Goal: Navigation & Orientation: Find specific page/section

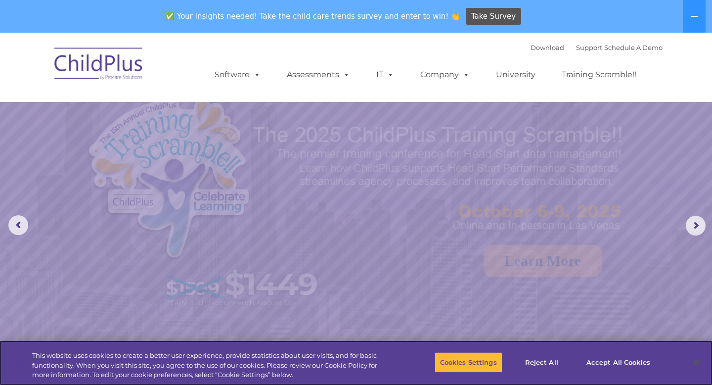
select select "MEDIUM"
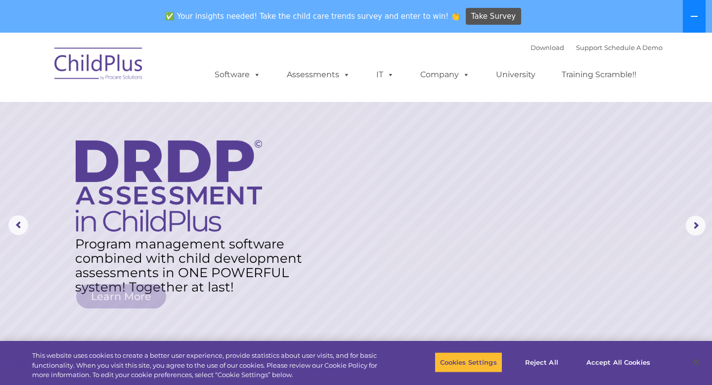
click at [695, 16] on icon at bounding box center [693, 16] width 7 height 1
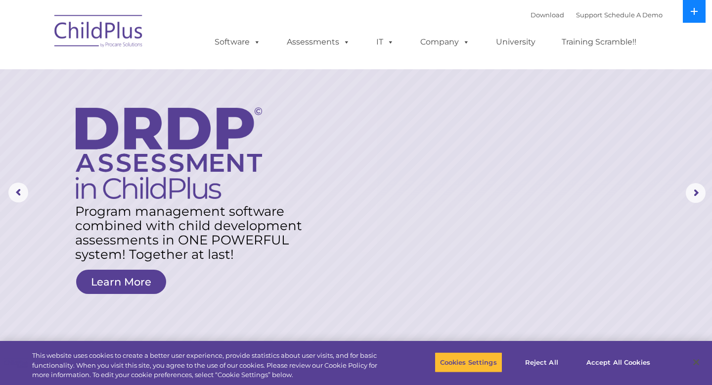
click at [695, 16] on button at bounding box center [694, 11] width 23 height 23
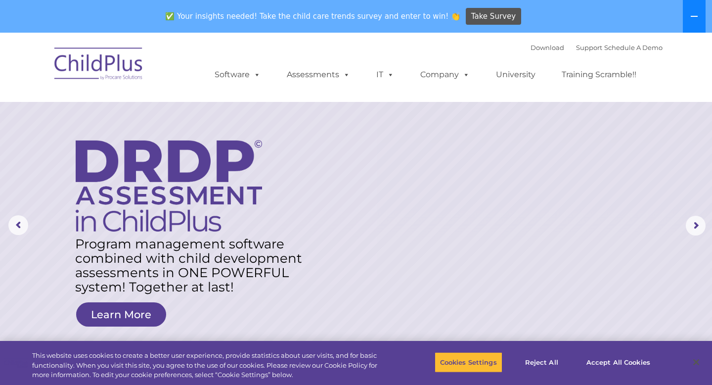
click at [695, 16] on icon at bounding box center [693, 16] width 7 height 1
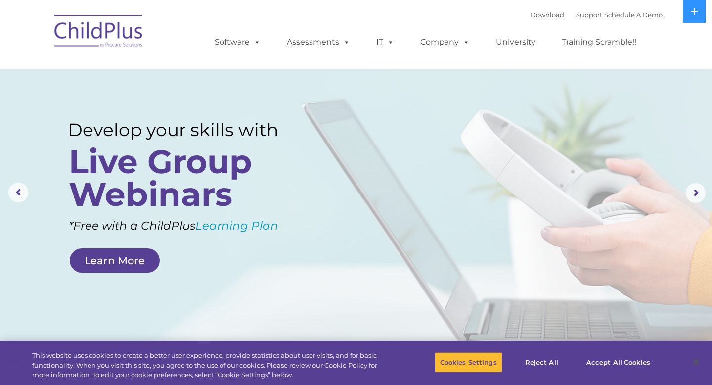
click at [103, 33] on img at bounding box center [98, 32] width 99 height 49
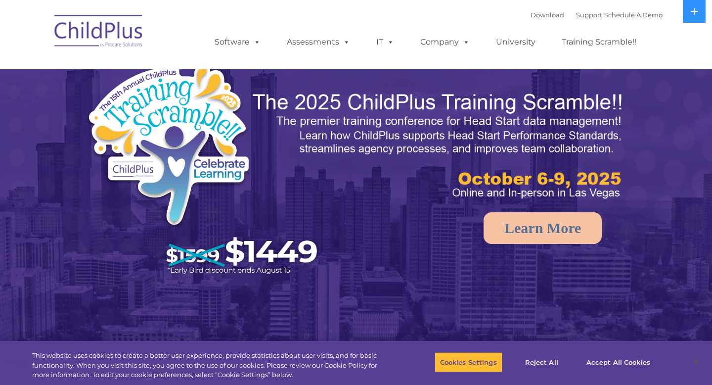
select select "MEDIUM"
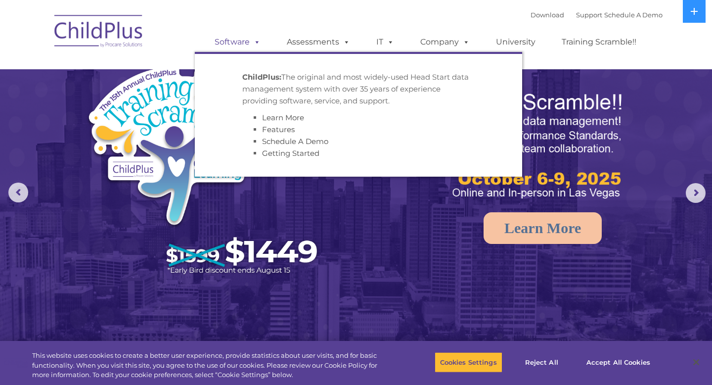
click at [258, 42] on span at bounding box center [255, 41] width 11 height 9
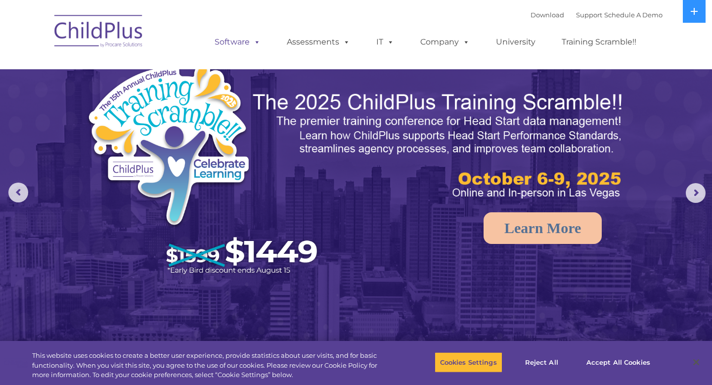
click at [258, 42] on span at bounding box center [255, 41] width 11 height 9
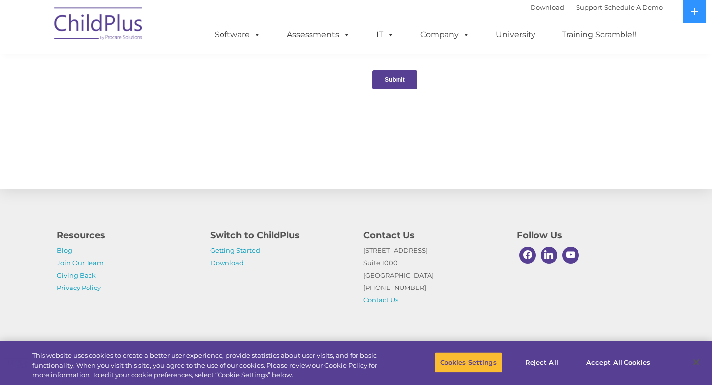
scroll to position [1062, 0]
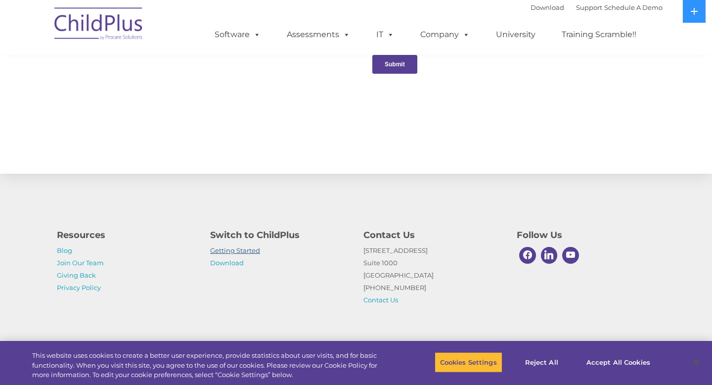
click at [250, 252] on link "Getting Started" at bounding box center [235, 250] width 50 height 8
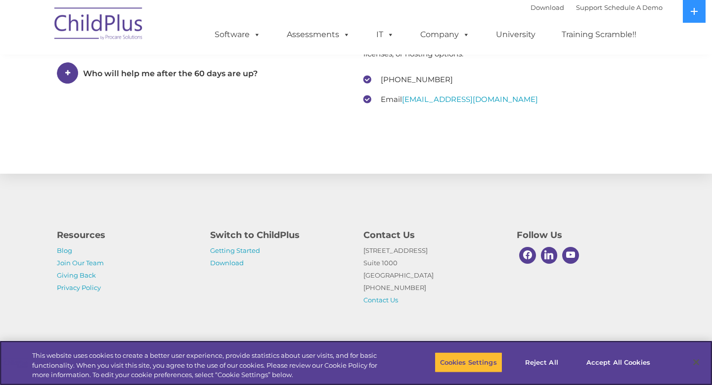
scroll to position [1521, 0]
click at [231, 264] on link "Download" at bounding box center [227, 262] width 34 height 8
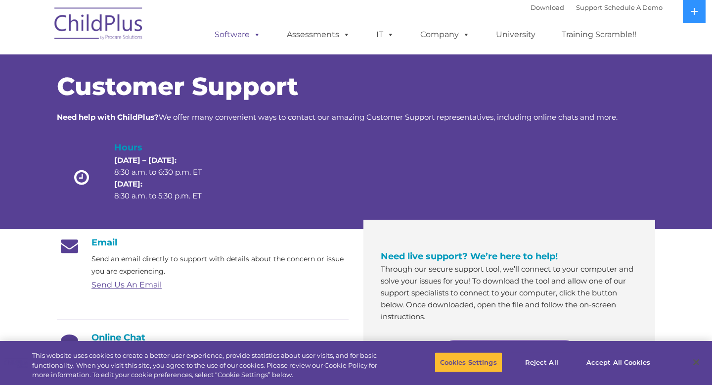
click at [252, 37] on span at bounding box center [255, 34] width 11 height 9
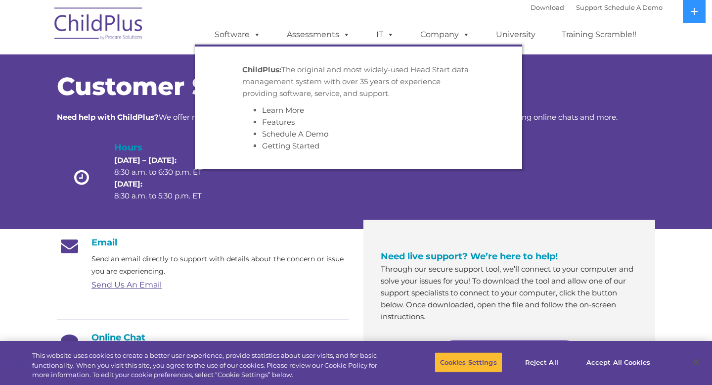
click at [124, 26] on img at bounding box center [98, 24] width 99 height 49
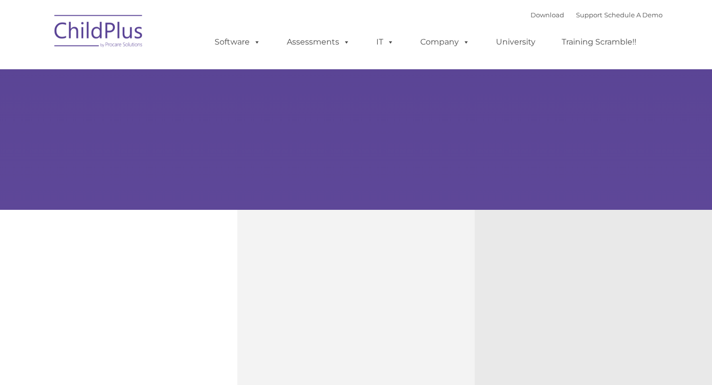
type input ""
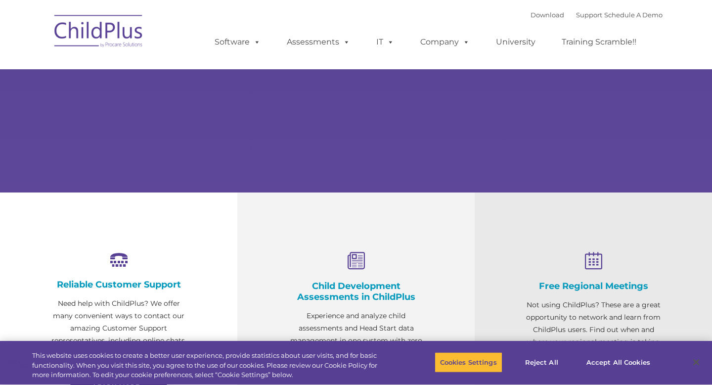
scroll to position [196, 0]
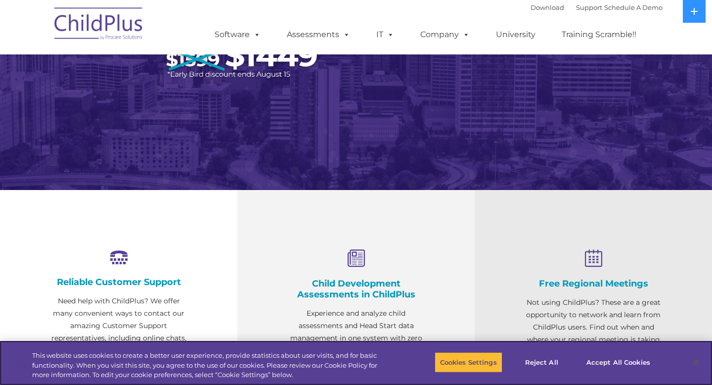
select select "MEDIUM"
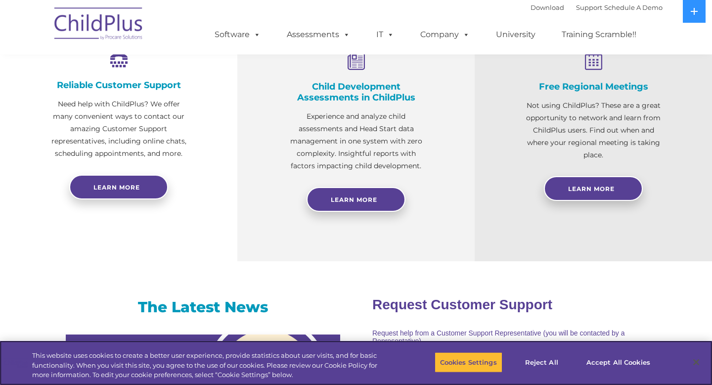
scroll to position [0, 0]
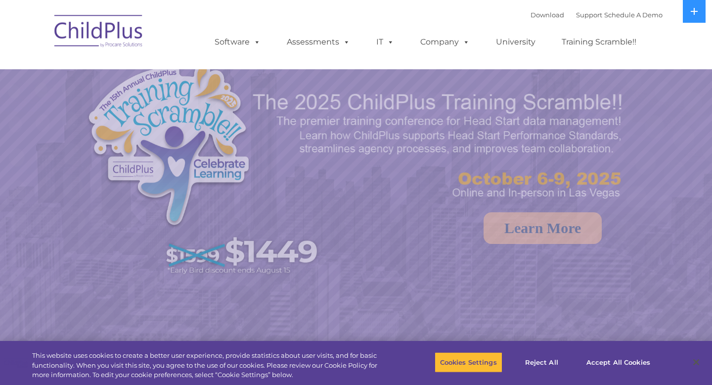
select select "MEDIUM"
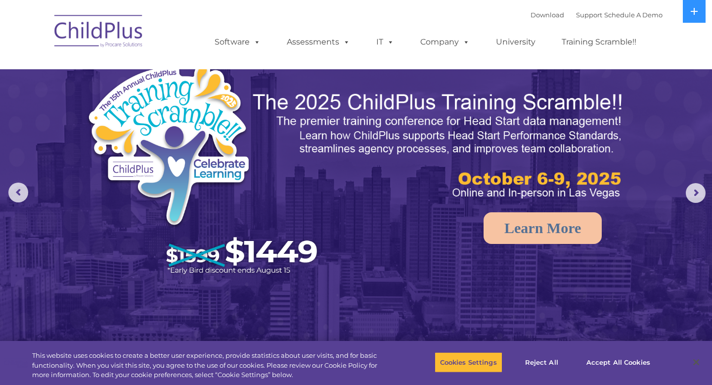
click at [102, 33] on img at bounding box center [98, 32] width 99 height 49
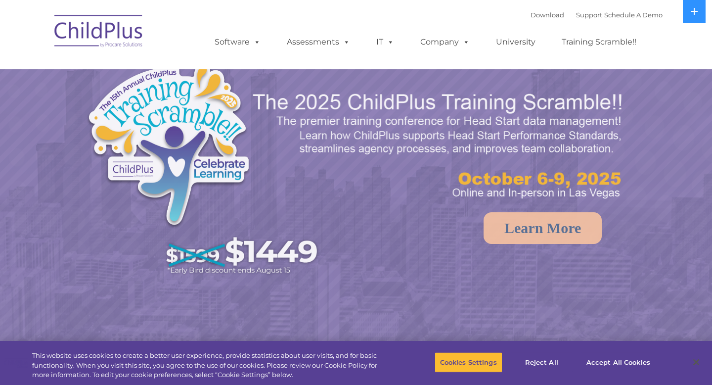
select select "MEDIUM"
